Goal: Information Seeking & Learning: Learn about a topic

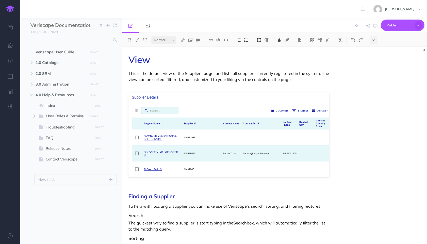
select select "null"
click at [94, 42] on input "text" at bounding box center [70, 40] width 80 height 9
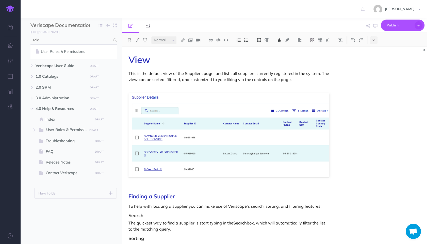
click at [100, 42] on input "role" at bounding box center [70, 40] width 80 height 9
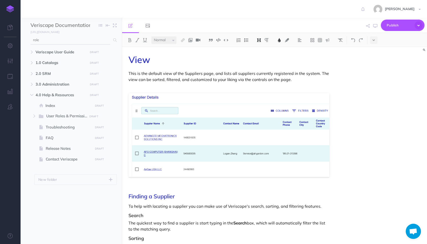
click at [100, 42] on input "role" at bounding box center [70, 40] width 80 height 9
drag, startPoint x: 60, startPoint y: 38, endPoint x: 31, endPoint y: 39, distance: 29.0
click at [31, 39] on input "role" at bounding box center [70, 40] width 80 height 9
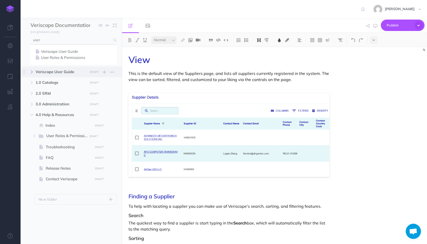
type input "user"
click at [33, 72] on icon "button" at bounding box center [31, 71] width 3 height 3
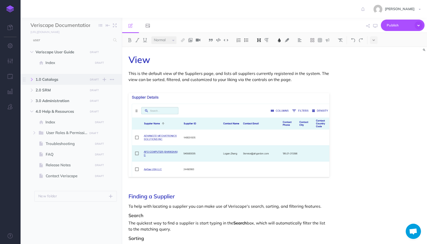
click at [34, 79] on button "button" at bounding box center [31, 79] width 9 height 6
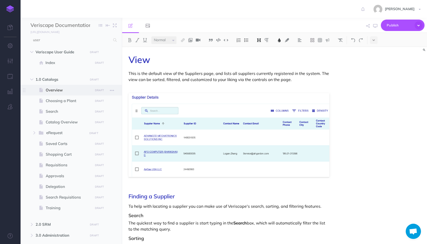
click at [47, 91] on span "Overview" at bounding box center [69, 90] width 46 height 6
select select "null"
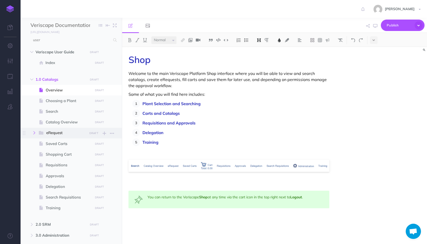
click at [33, 132] on icon "button" at bounding box center [34, 132] width 3 height 3
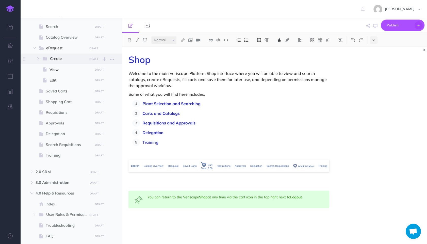
scroll to position [113, 0]
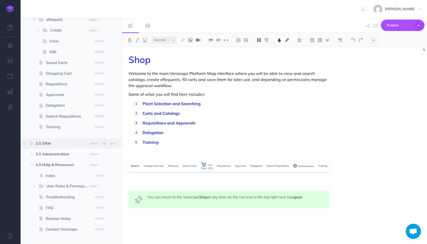
click at [31, 145] on button "button" at bounding box center [31, 143] width 9 height 6
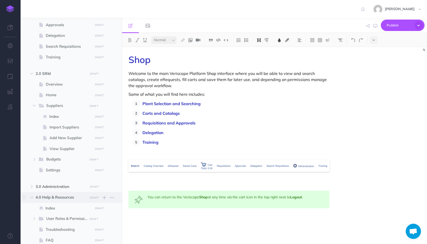
scroll to position [226, 0]
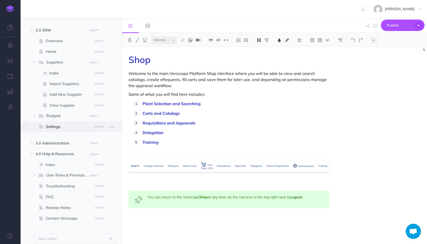
click at [53, 128] on span "Settings" at bounding box center [69, 127] width 46 height 6
select select "null"
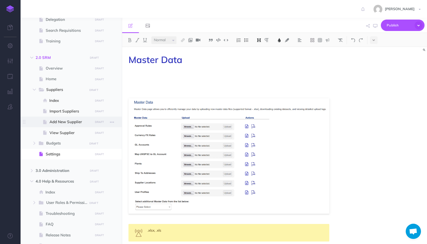
scroll to position [198, 0]
click at [49, 82] on span "Home" at bounding box center [69, 80] width 46 height 6
select select "null"
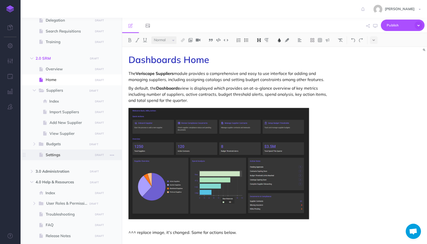
click at [51, 154] on span "Settings" at bounding box center [69, 155] width 46 height 6
select select "null"
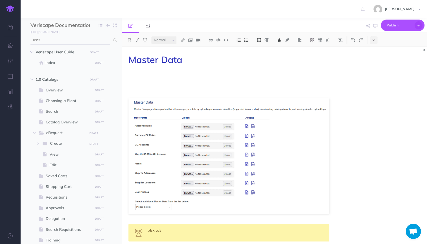
click at [52, 42] on input "user" at bounding box center [70, 40] width 80 height 9
drag, startPoint x: 44, startPoint y: 41, endPoint x: 28, endPoint y: 41, distance: 16.0
click at [30, 41] on input "user" at bounding box center [70, 40] width 80 height 9
click at [67, 41] on input "user" at bounding box center [70, 40] width 80 height 9
type input "u"
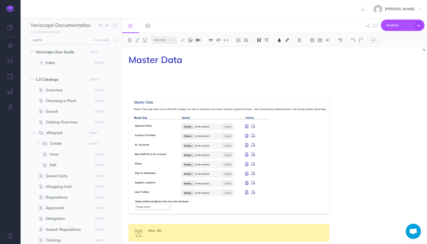
click at [82, 40] on input "users" at bounding box center [70, 40] width 80 height 9
type input "u"
type input "t"
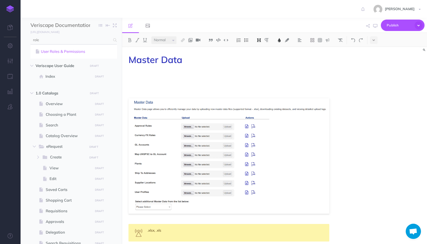
type input "role"
click at [64, 54] on link "User Roles & Permissions" at bounding box center [73, 51] width 79 height 6
select select "null"
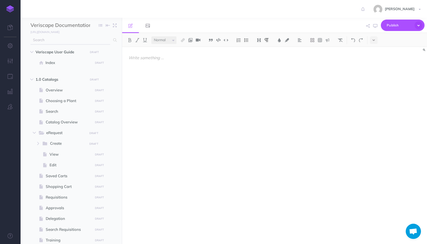
click at [62, 42] on input "text" at bounding box center [70, 40] width 80 height 9
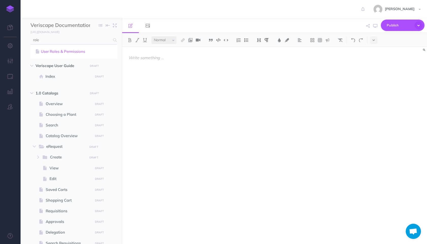
type input "role"
click at [61, 54] on link "User Roles & Permissions" at bounding box center [73, 51] width 79 height 6
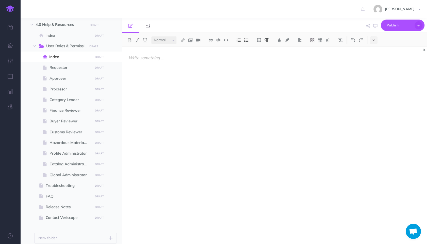
scroll to position [356, 0]
click at [65, 65] on span "Requestor" at bounding box center [70, 67] width 42 height 6
select select "null"
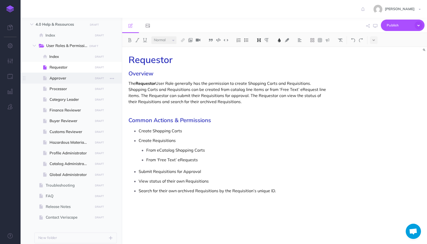
click at [68, 75] on span "Approver" at bounding box center [70, 78] width 42 height 6
select select "null"
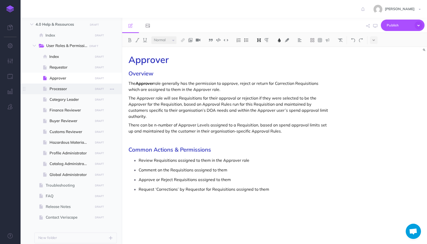
click at [70, 91] on span "Processor" at bounding box center [70, 89] width 42 height 6
select select "null"
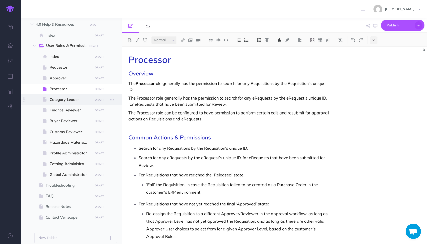
click at [73, 99] on span "Category Leader" at bounding box center [70, 99] width 42 height 6
select select "null"
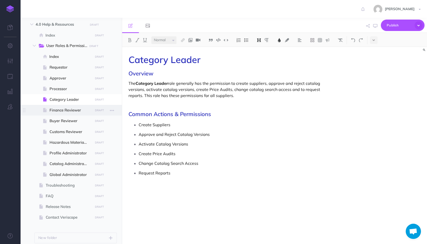
click at [73, 109] on span "Finance Reviewer" at bounding box center [70, 110] width 42 height 6
select select "null"
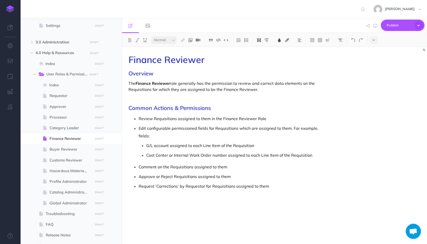
scroll to position [375, 0]
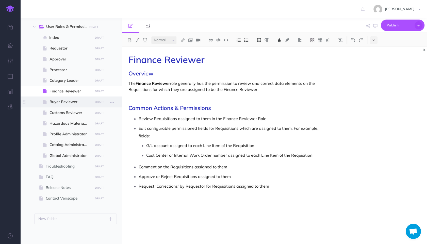
click at [67, 99] on span "Buyer Reviewer" at bounding box center [70, 102] width 42 height 6
select select "null"
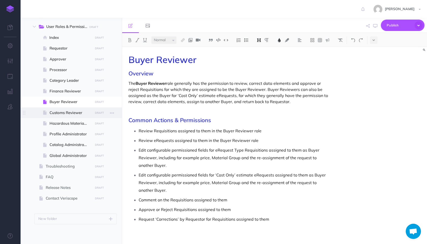
click at [71, 111] on span "Customs Reviewer" at bounding box center [70, 113] width 42 height 6
select select "null"
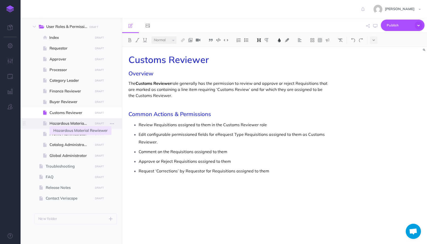
click at [71, 120] on span "Hazardous Material Rewiewer" at bounding box center [70, 123] width 42 height 6
select select "null"
